Goal: Check status

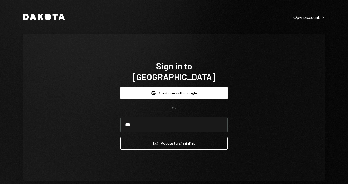
type input "**********"
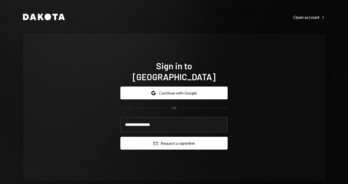
click at [173, 137] on button "Email Request a sign in link" at bounding box center [173, 143] width 107 height 13
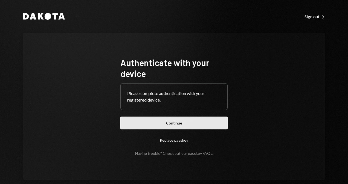
click at [183, 123] on button "Continue" at bounding box center [173, 123] width 107 height 13
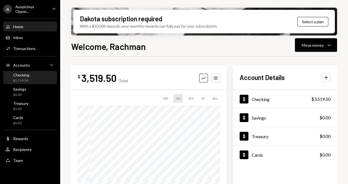
click at [20, 77] on div "Checking $3,519.50" at bounding box center [21, 78] width 16 height 10
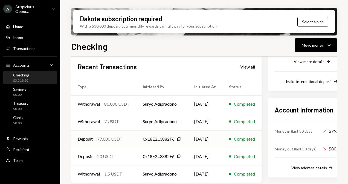
scroll to position [118, 0]
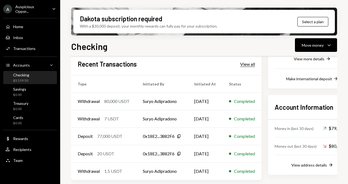
click at [250, 63] on div "View all" at bounding box center [247, 64] width 15 height 5
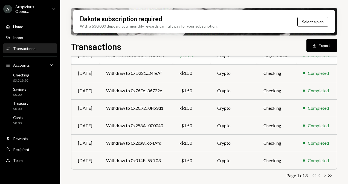
scroll to position [127, 0]
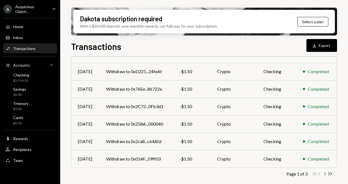
click at [324, 173] on icon "Chevron Right" at bounding box center [324, 174] width 5 height 5
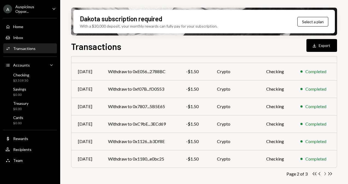
click at [325, 173] on icon "button" at bounding box center [325, 174] width 2 height 3
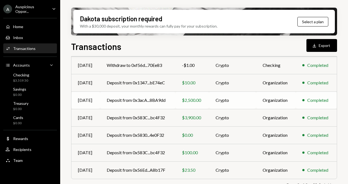
scroll to position [92, 0]
